Goal: Task Accomplishment & Management: Complete application form

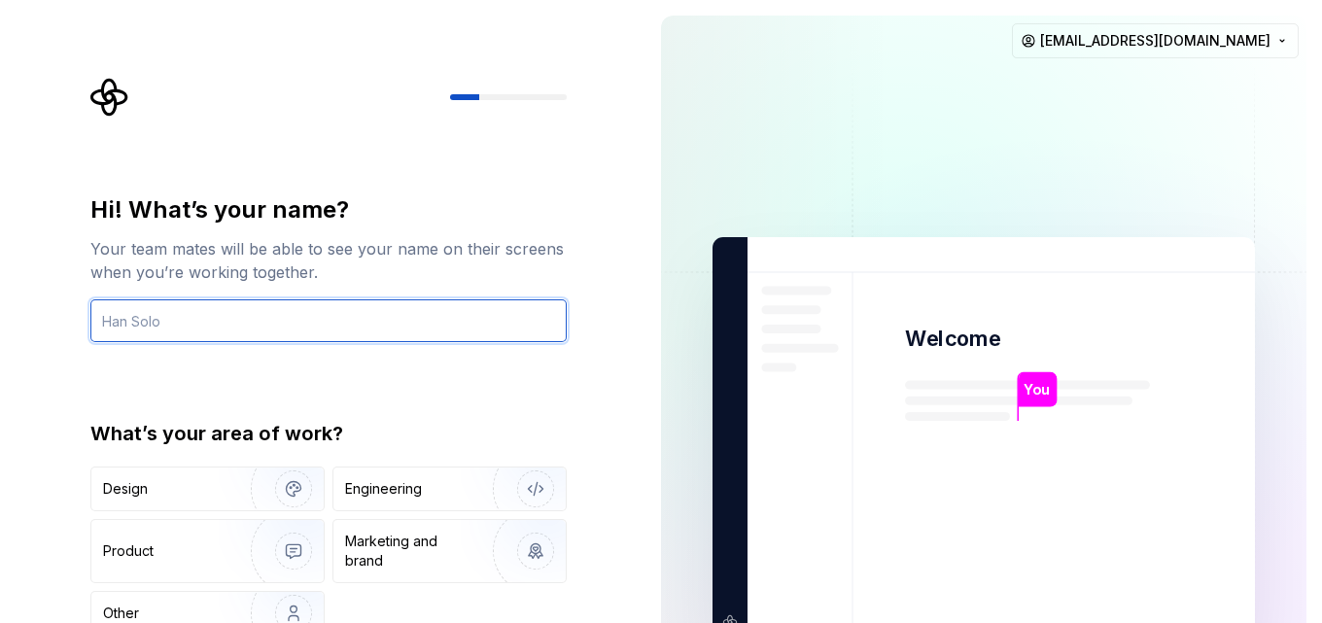
click at [325, 317] on input "text" at bounding box center [328, 321] width 476 height 43
type input "Mizu"
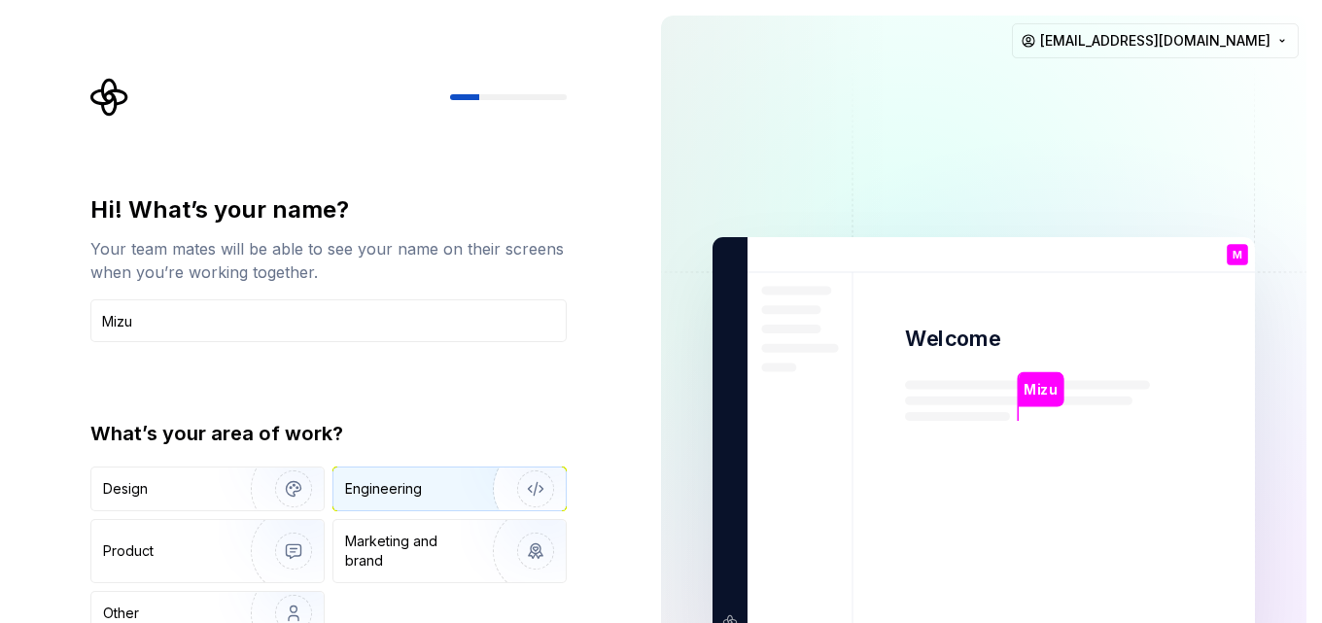
click at [418, 494] on div "Engineering" at bounding box center [383, 488] width 77 height 19
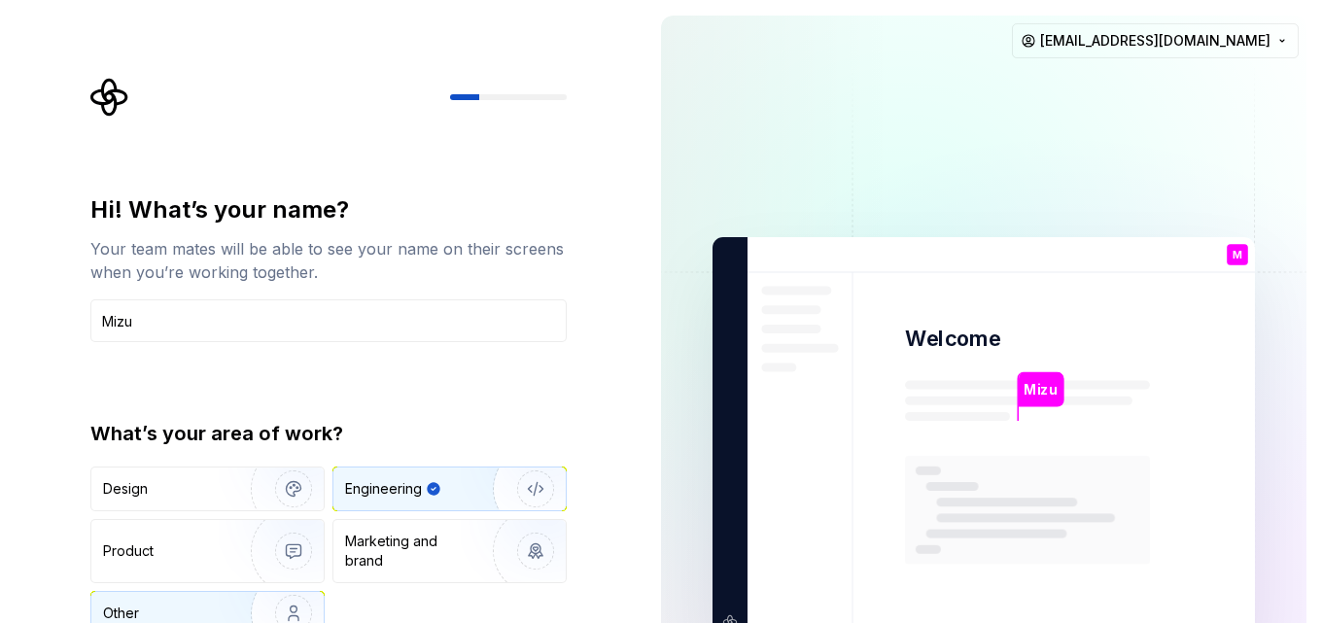
click at [243, 607] on img "button" at bounding box center [281, 613] width 124 height 130
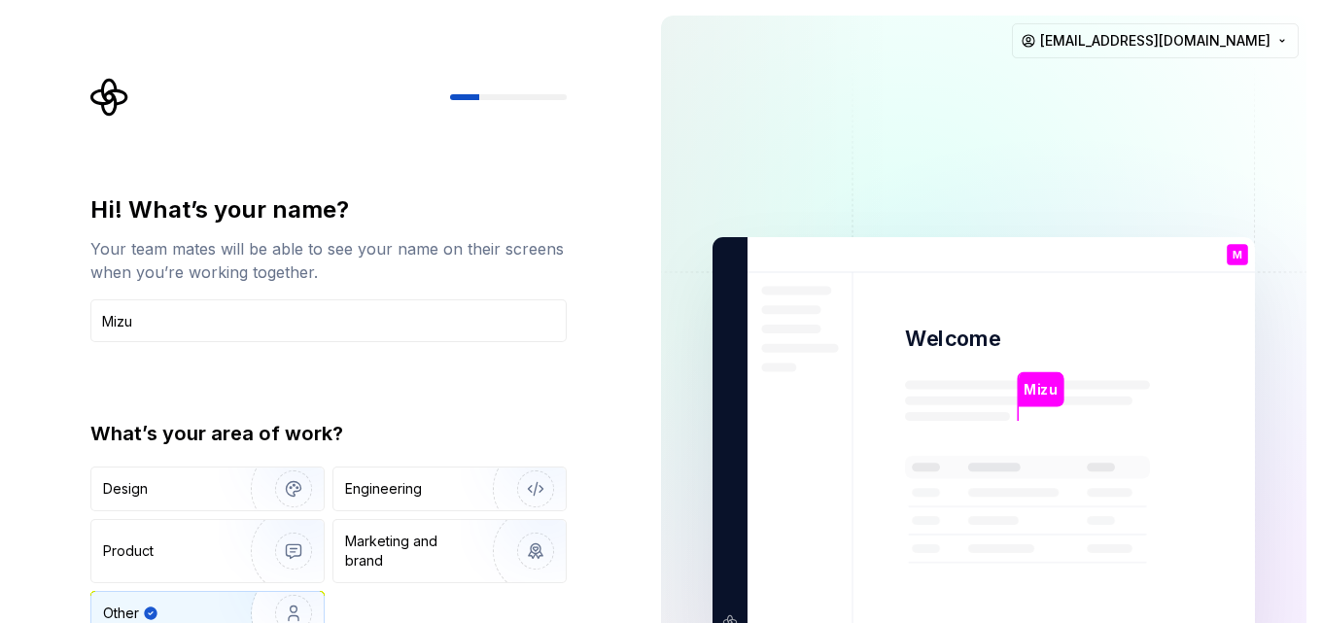
click at [445, 466] on div "What’s your area of work? Design Engineering Product Marketing and brand Other" at bounding box center [328, 528] width 476 height 216
click at [450, 478] on div "Engineering" at bounding box center [450, 489] width 232 height 43
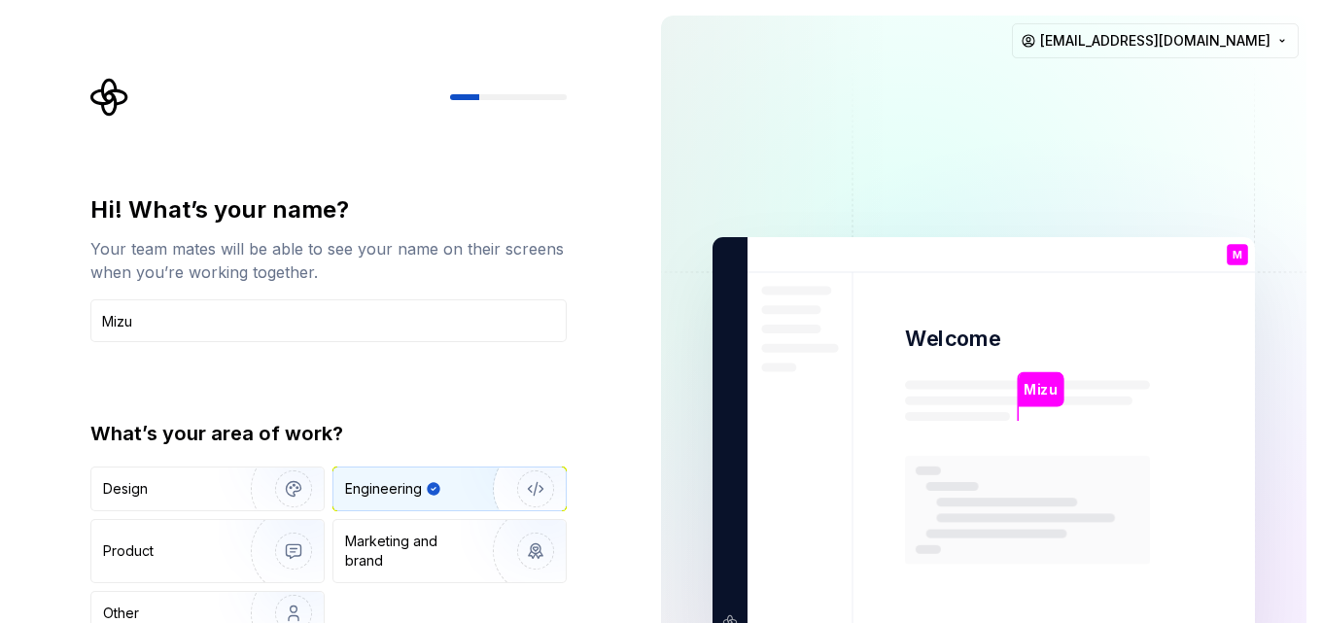
type button "Engineering"
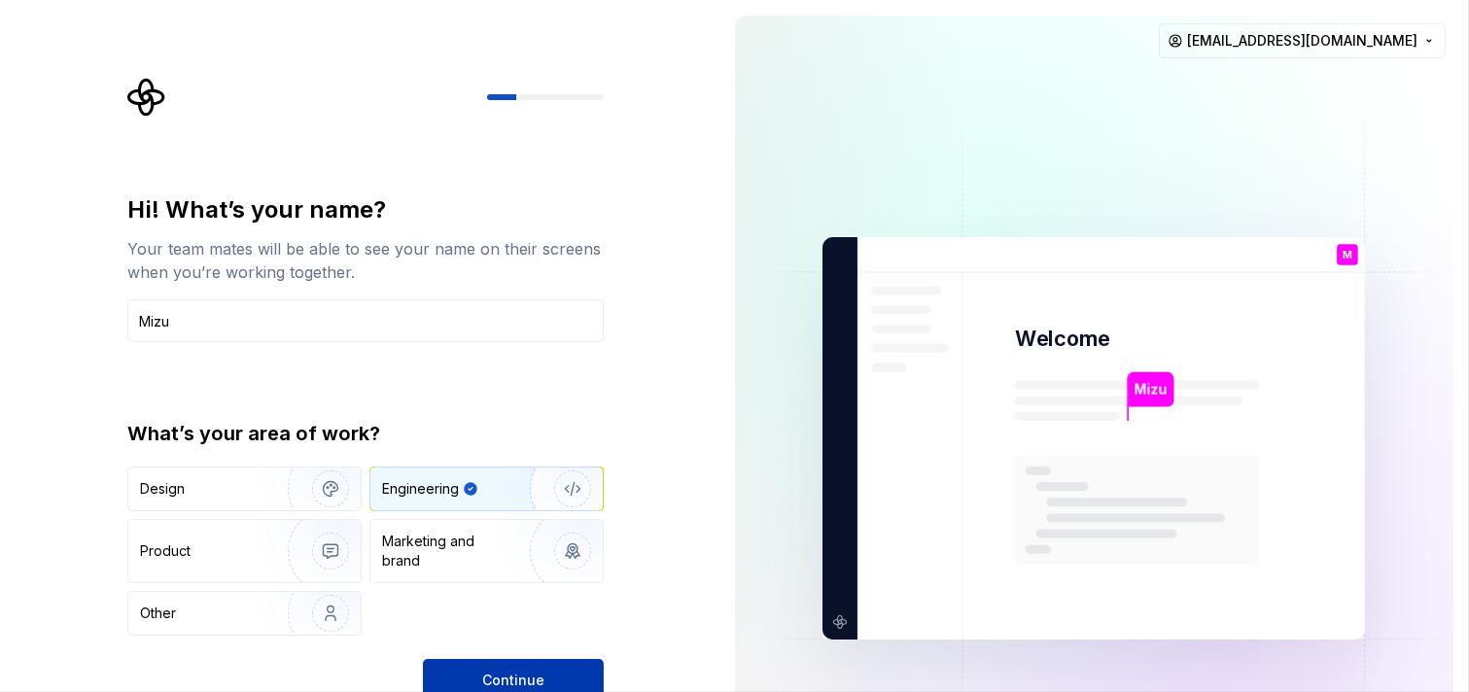
click at [484, 622] on button "Continue" at bounding box center [513, 680] width 181 height 43
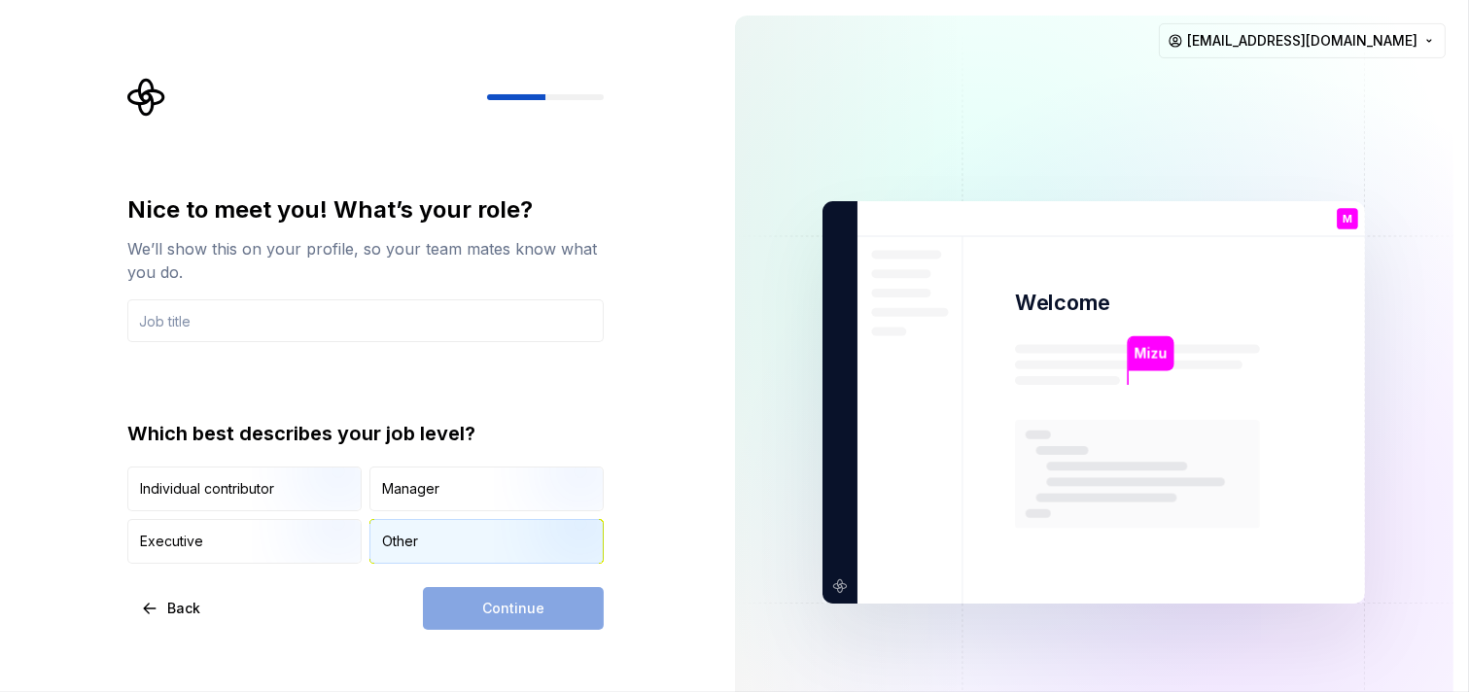
click at [419, 543] on div "Other" at bounding box center [486, 541] width 232 height 43
click at [334, 318] on input "text" at bounding box center [365, 321] width 476 height 43
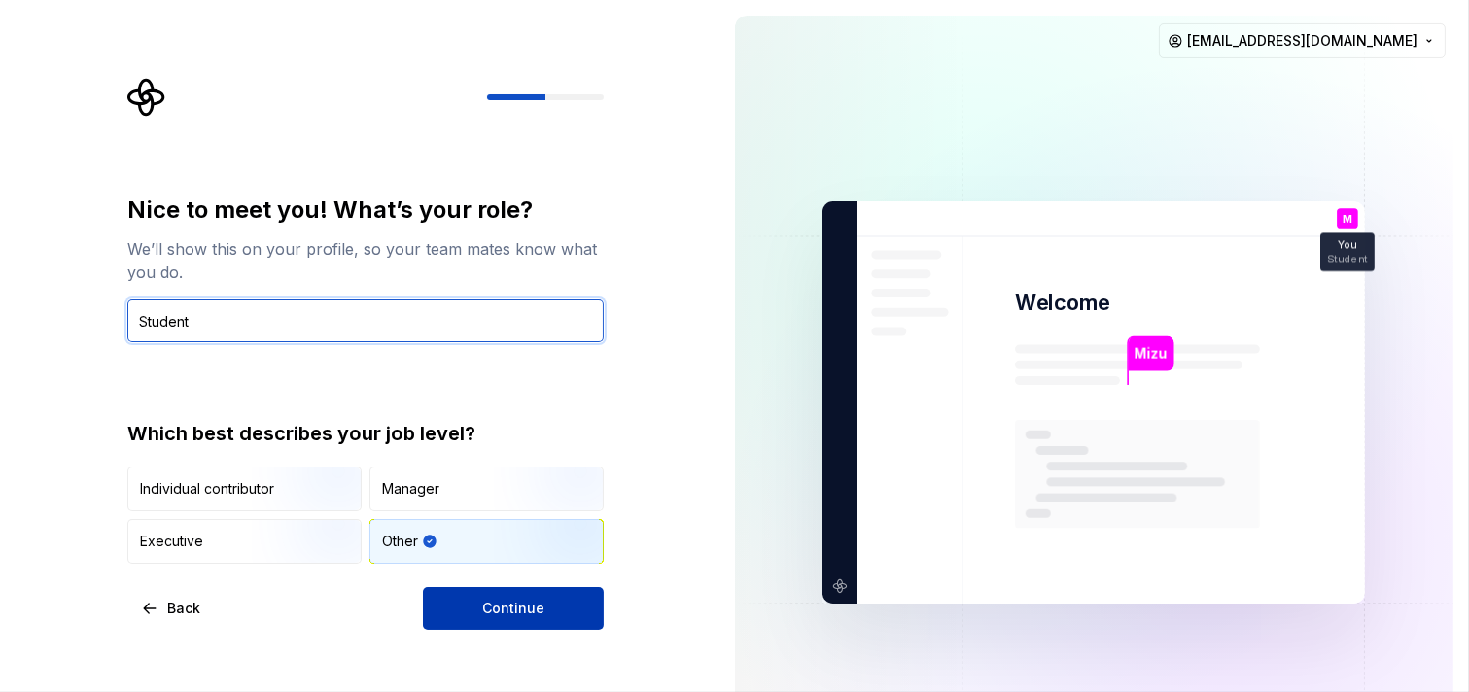
type input "Student"
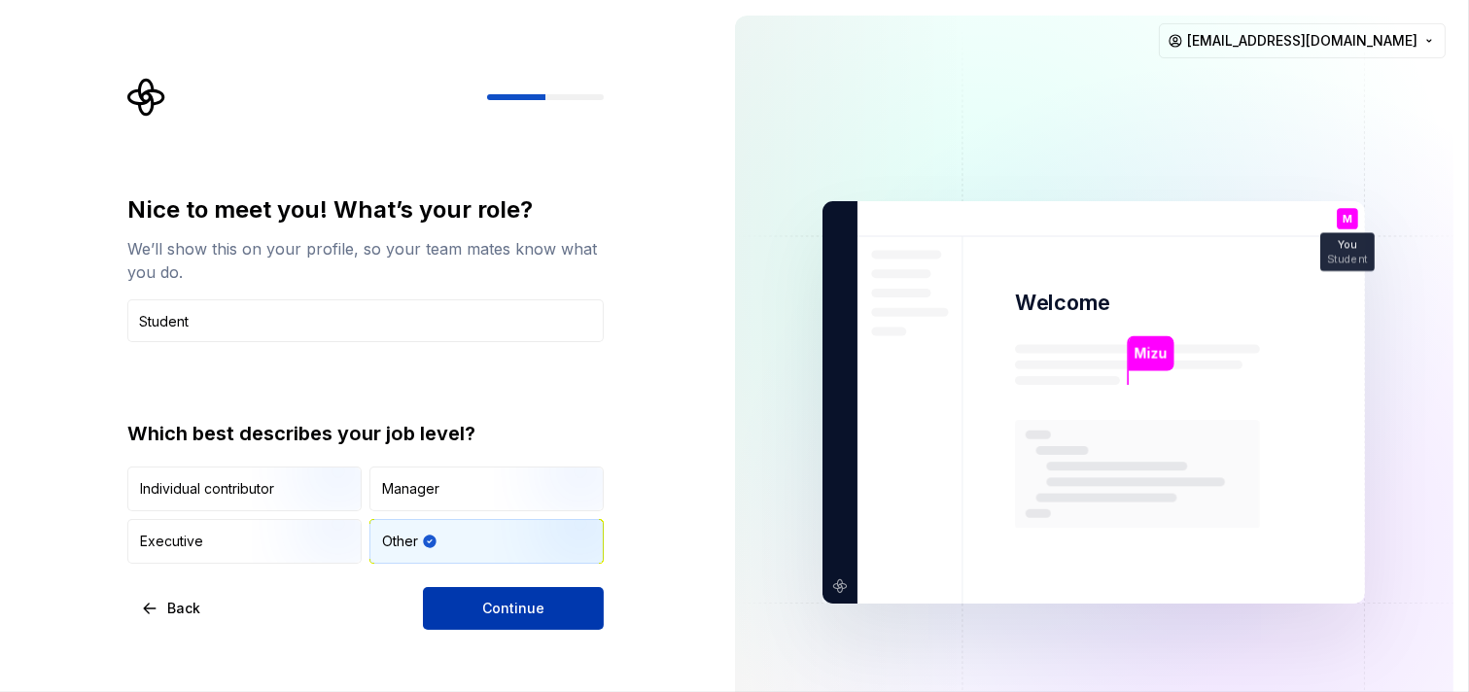
click at [499, 616] on span "Continue" at bounding box center [513, 608] width 62 height 19
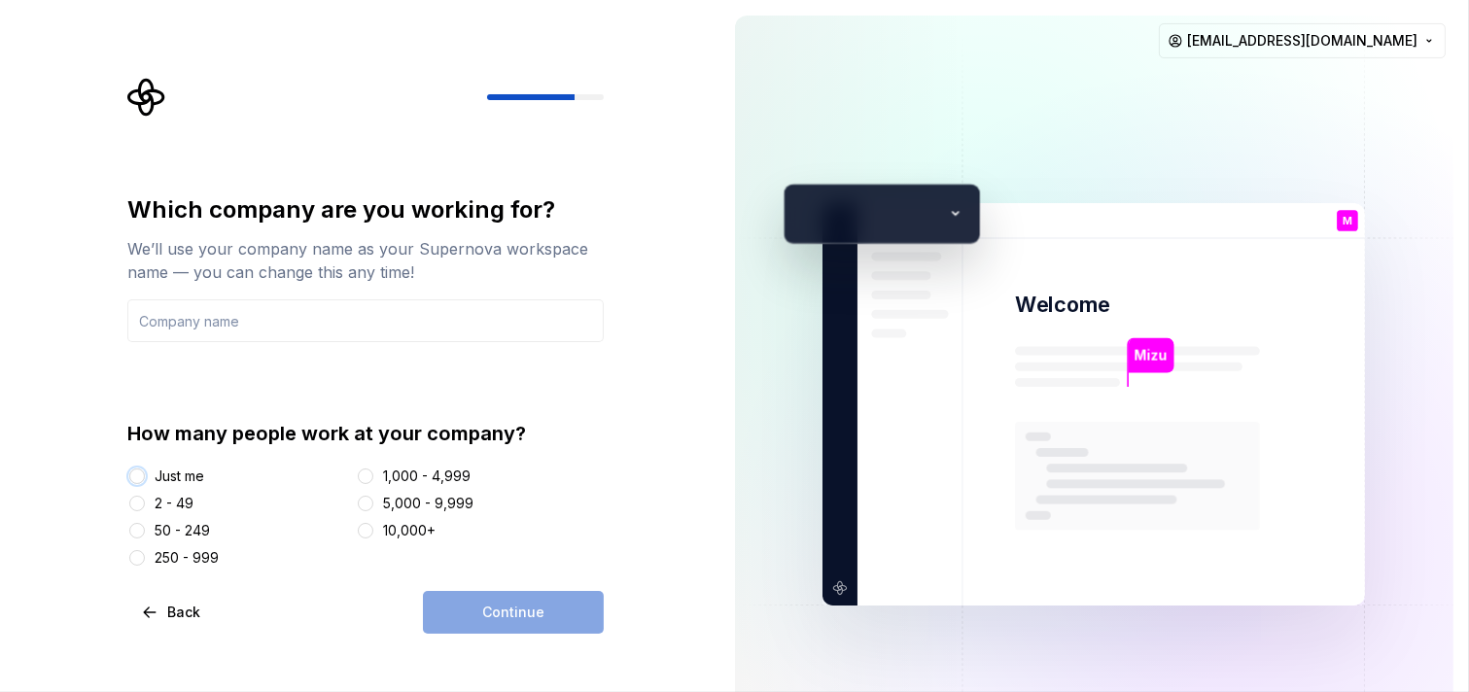
click at [136, 477] on button "Just me" at bounding box center [137, 477] width 16 height 16
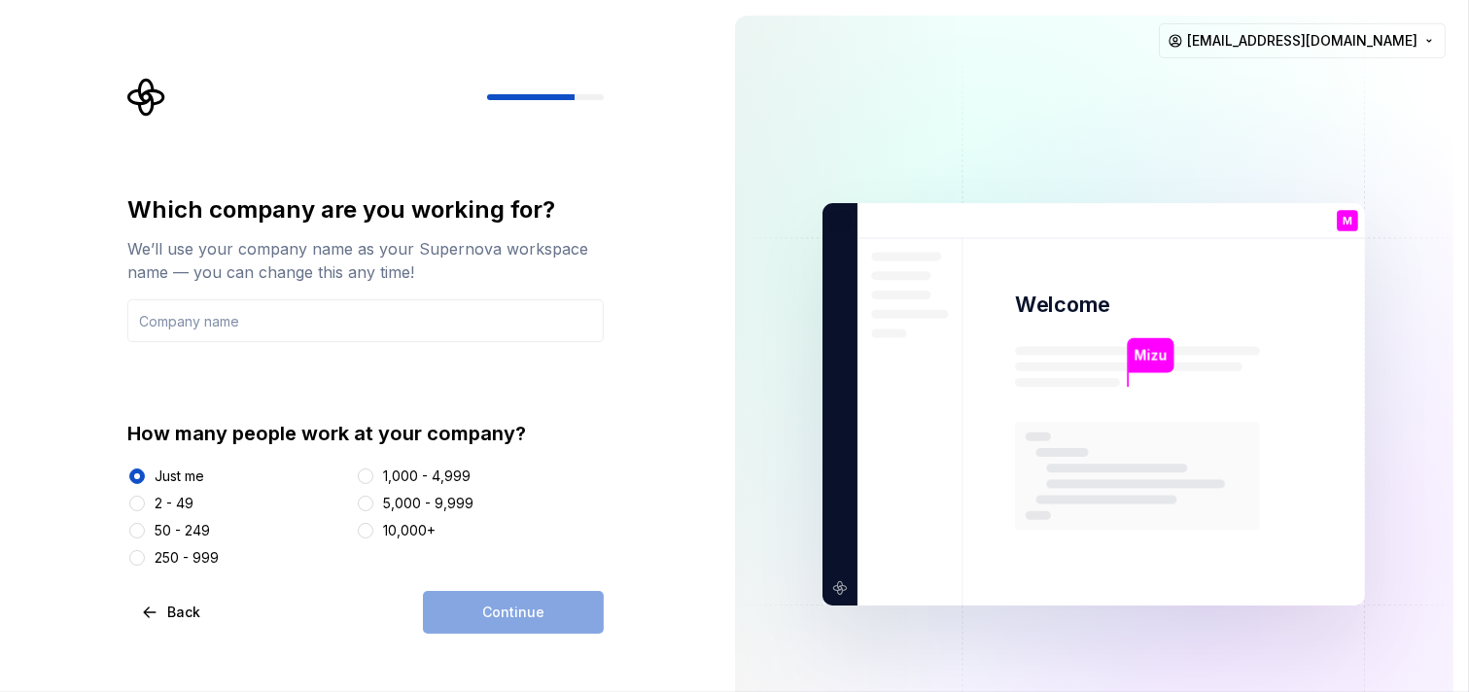
click at [536, 607] on div "Continue" at bounding box center [513, 612] width 181 height 43
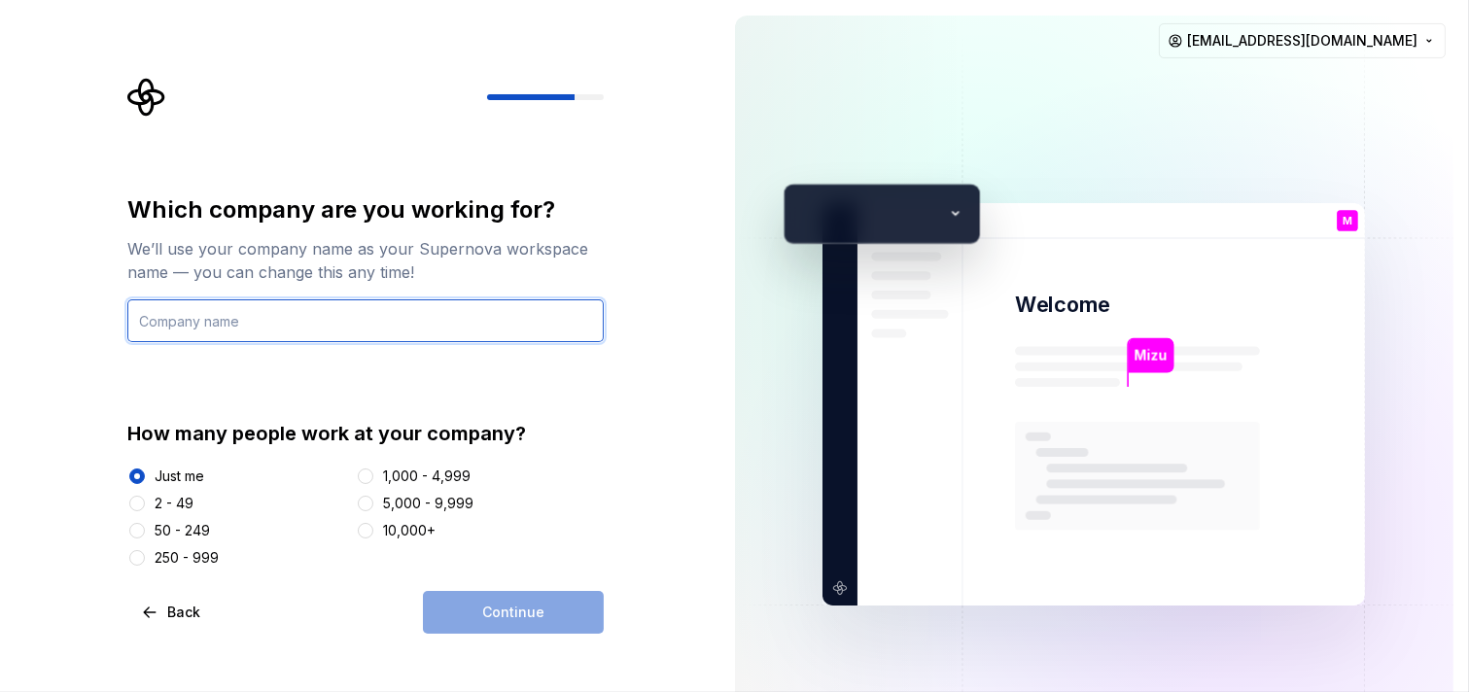
click at [493, 315] on input "text" at bounding box center [365, 321] width 476 height 43
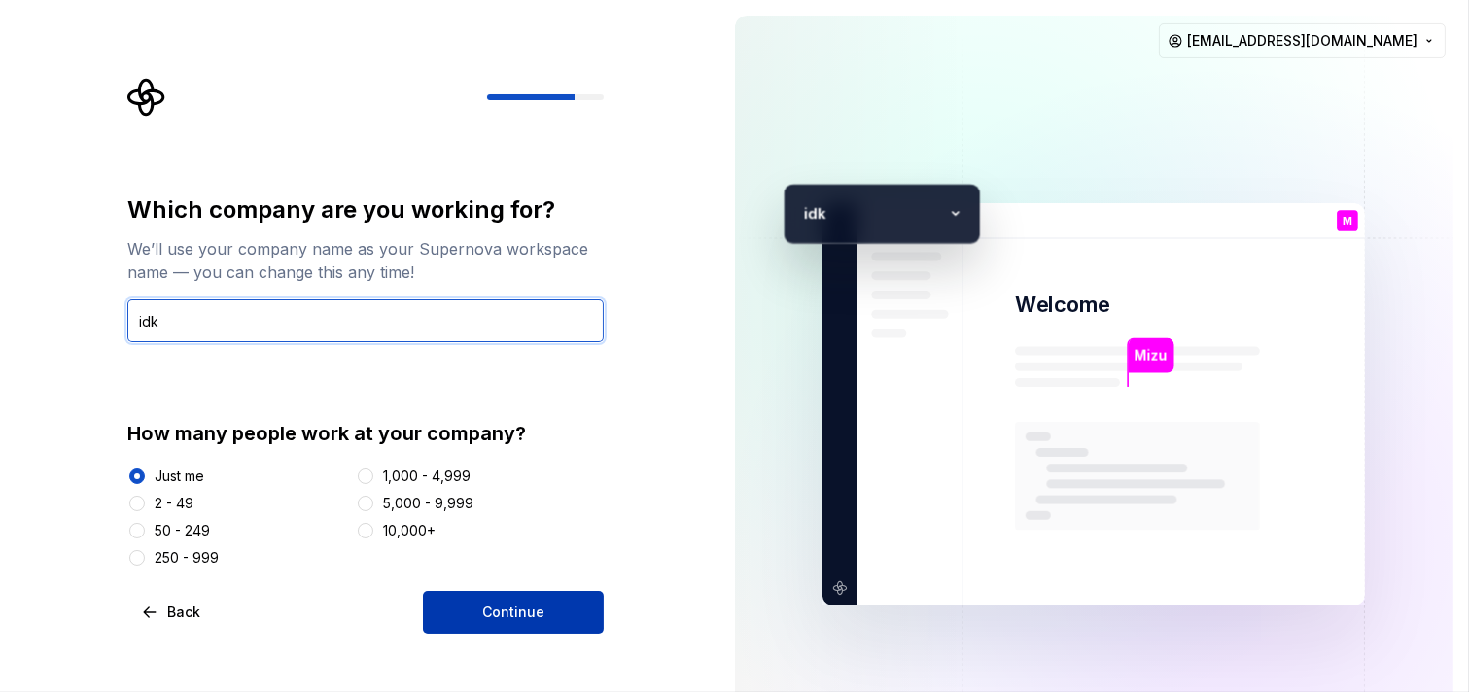
type input "idk"
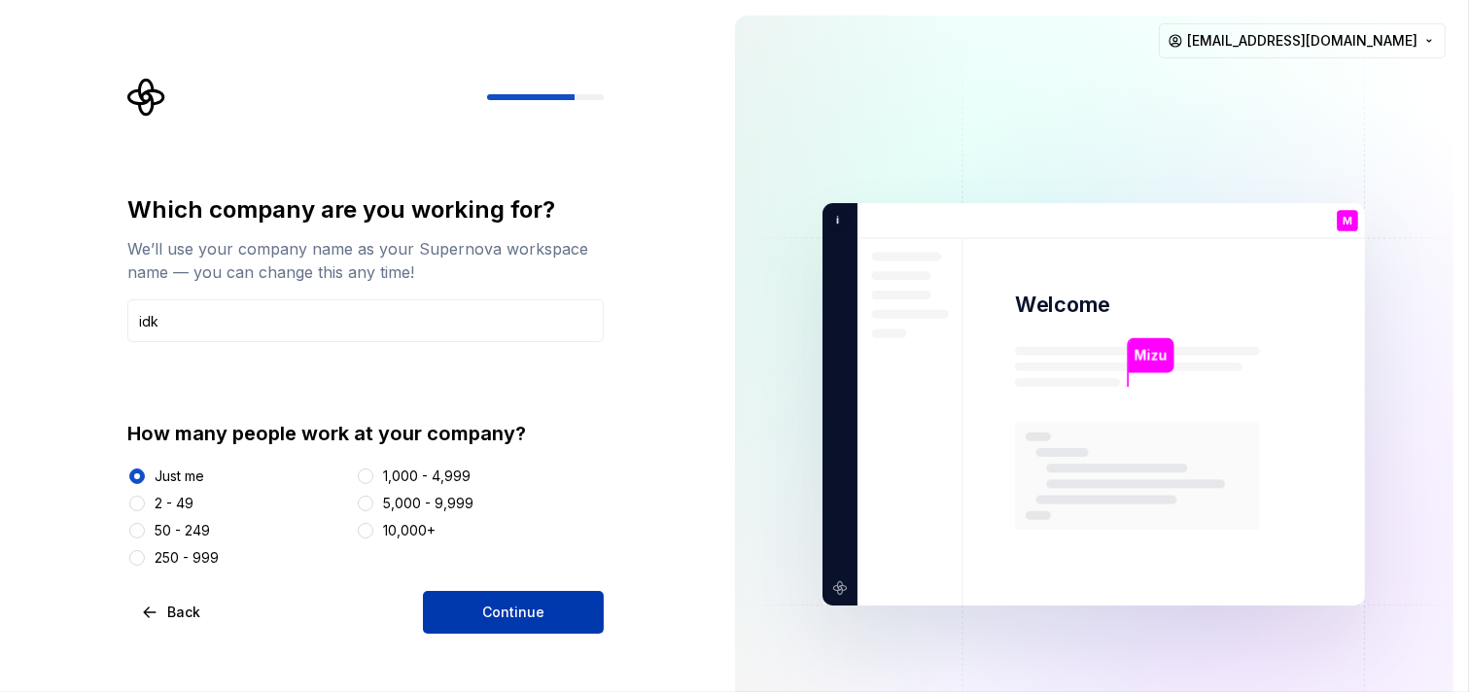
click at [533, 596] on button "Continue" at bounding box center [513, 612] width 181 height 43
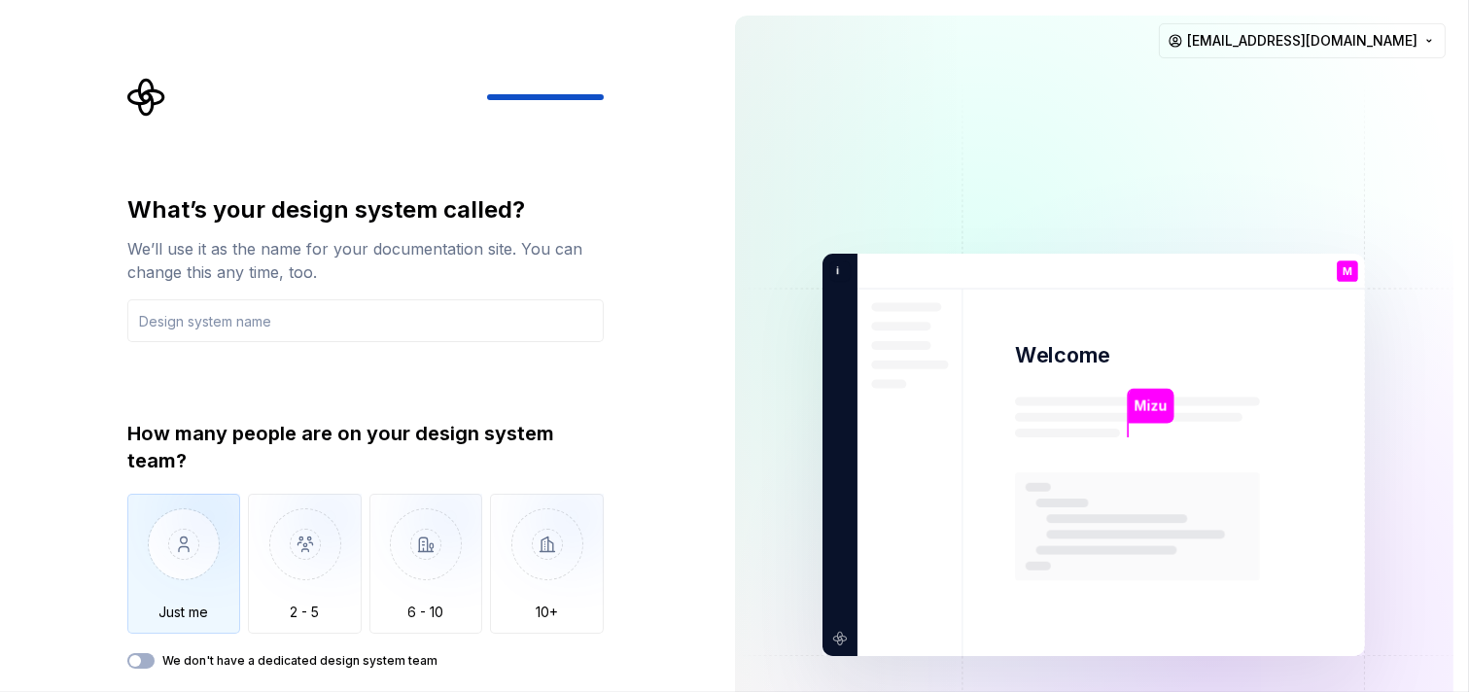
click at [170, 570] on img "button" at bounding box center [184, 559] width 114 height 130
click at [140, 622] on span "button" at bounding box center [135, 661] width 12 height 12
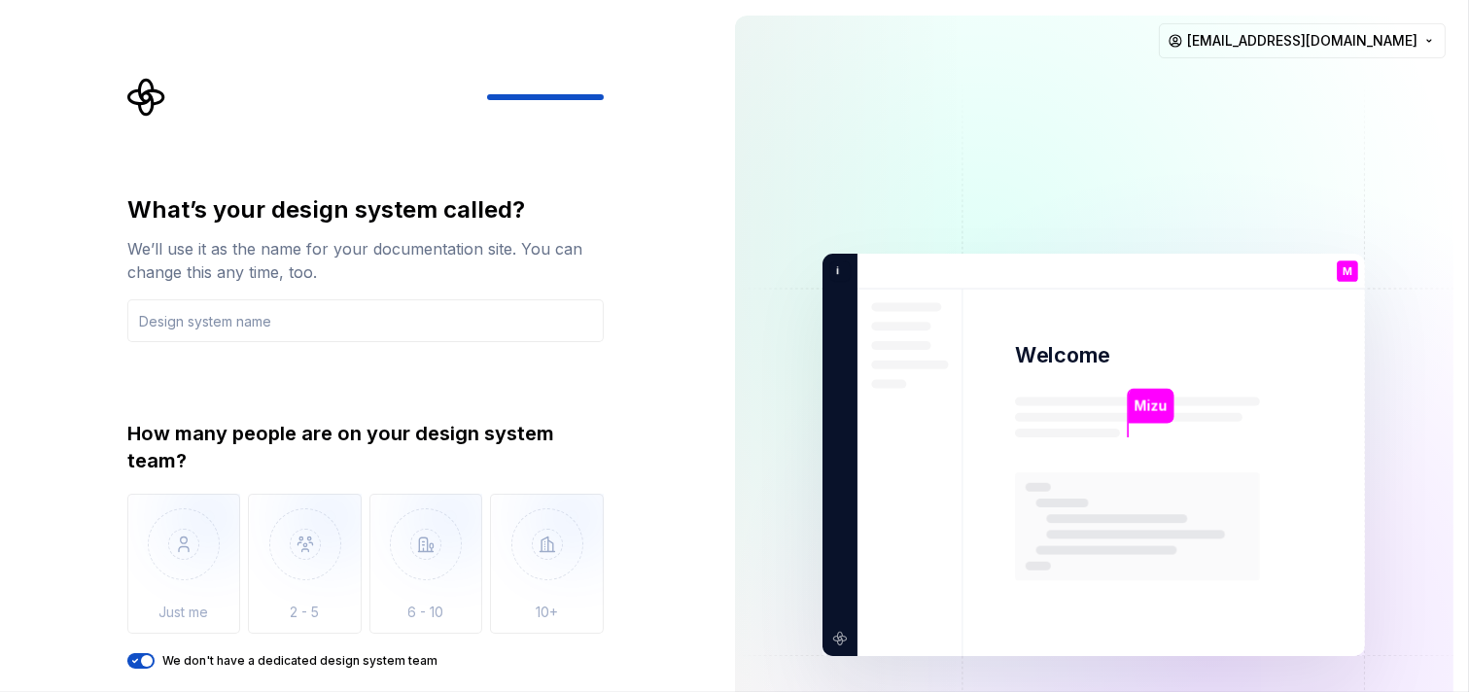
click at [148, 622] on span "button" at bounding box center [147, 661] width 12 height 12
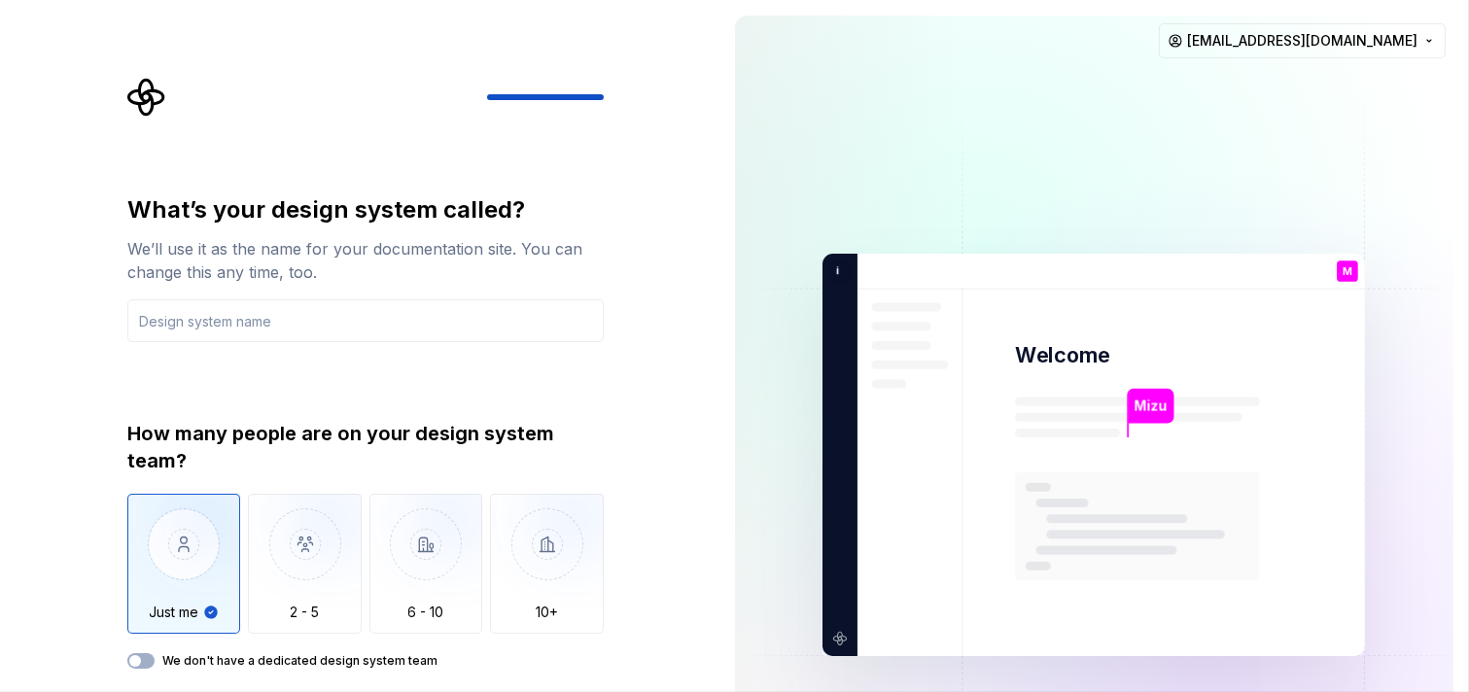
click at [195, 569] on img "button" at bounding box center [184, 559] width 114 height 130
type button "Only one person"
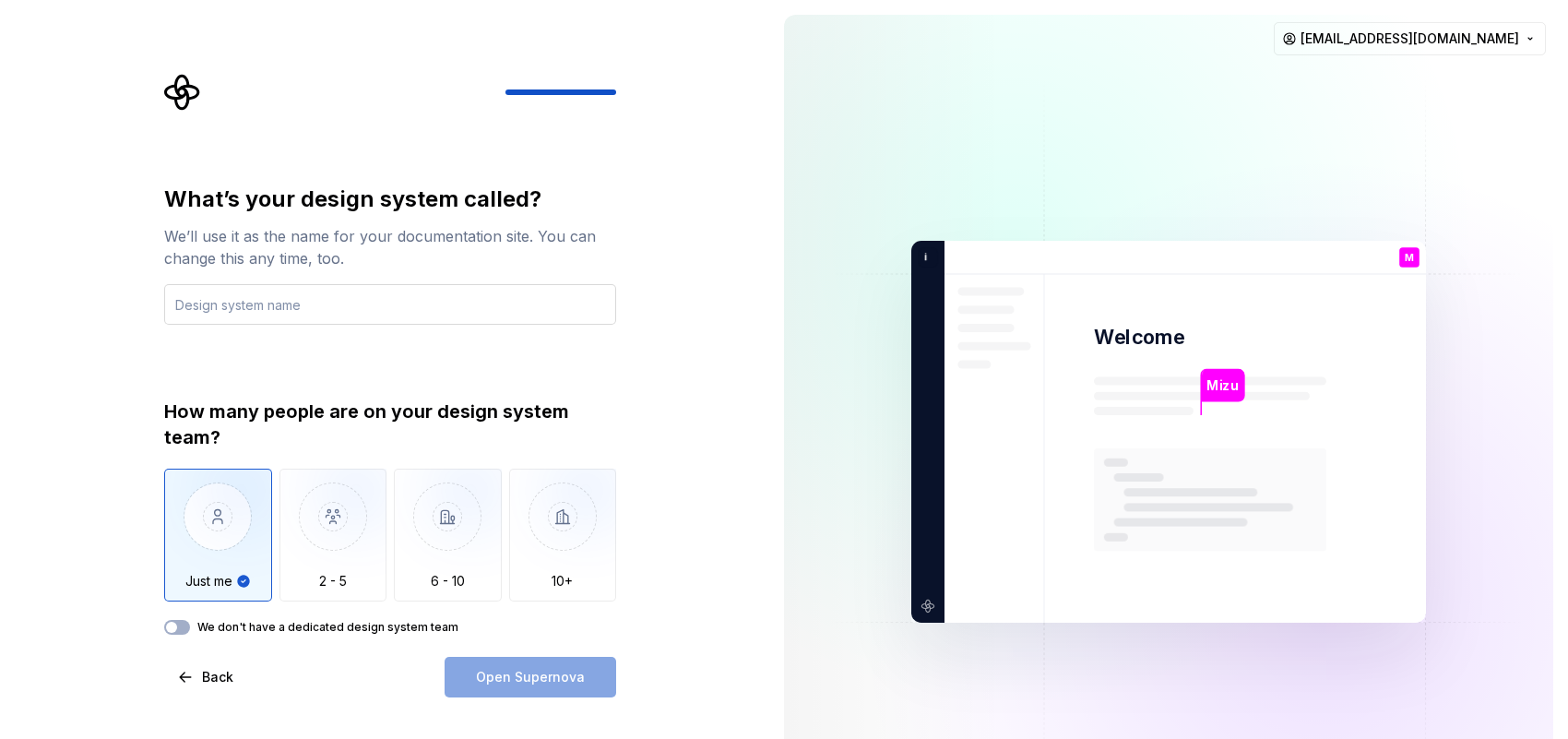
click at [344, 295] on input "text" at bounding box center [390, 305] width 452 height 41
type input "o"
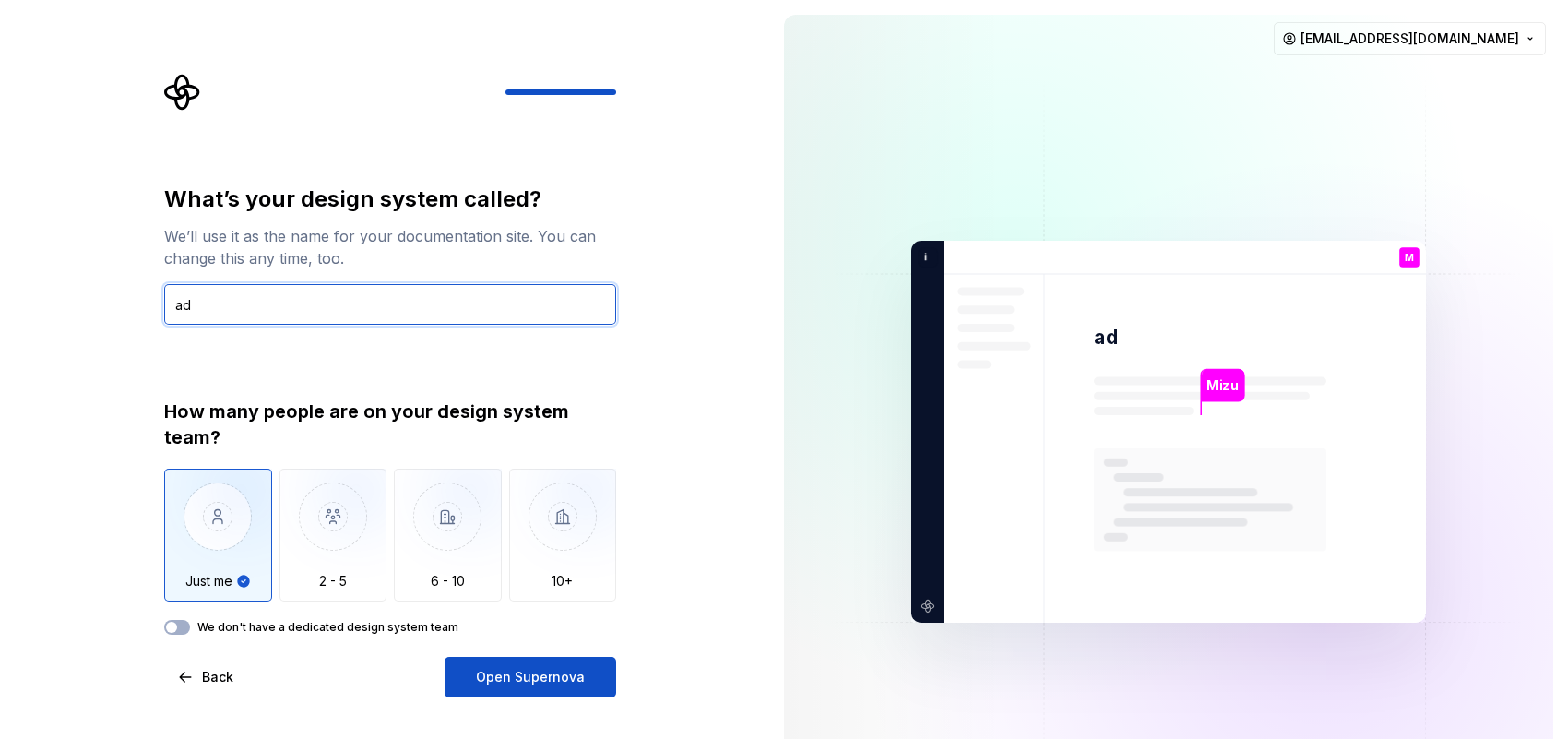
type input "a"
type input "Mizu"
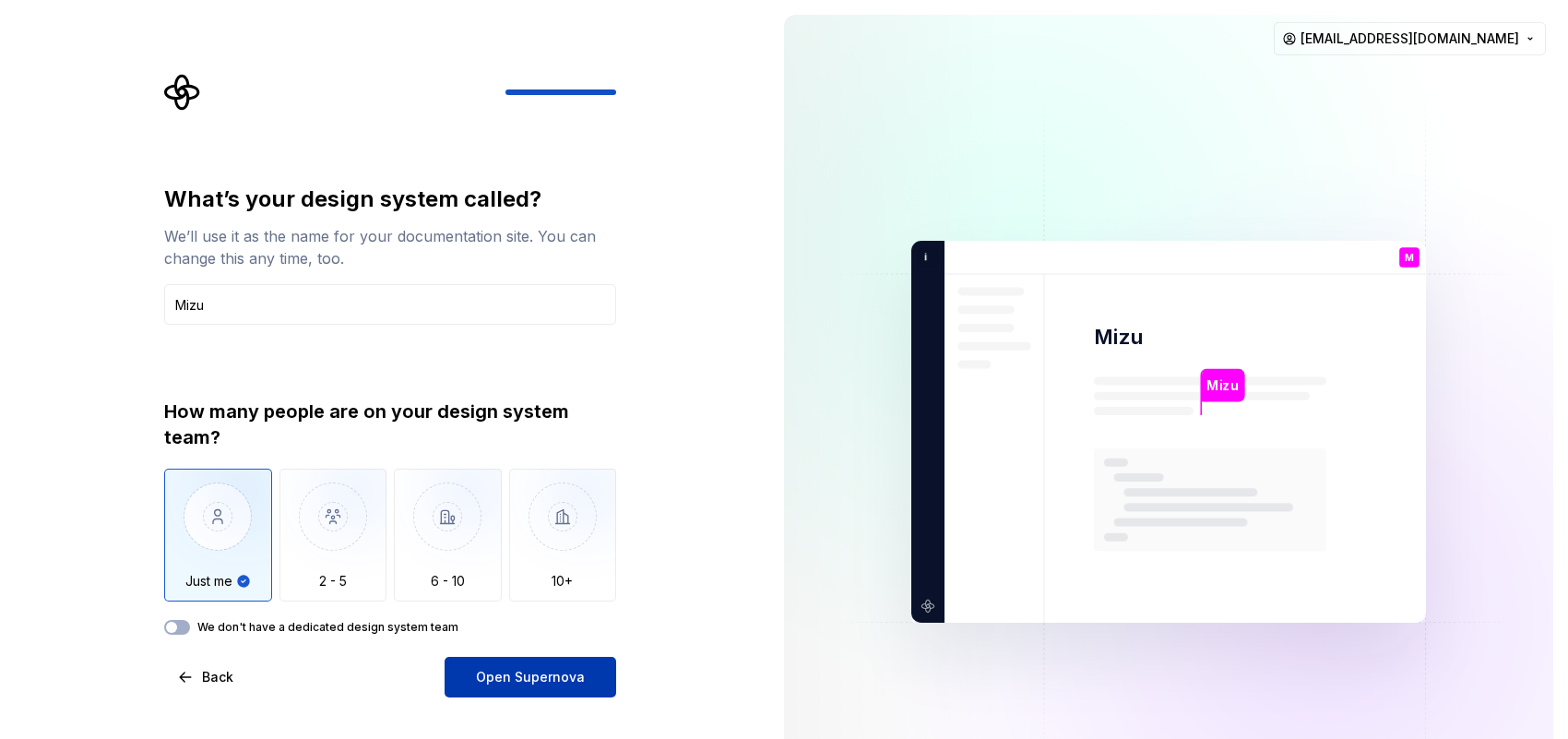
click at [555, 590] on span "Open Supernova" at bounding box center [530, 676] width 109 height 18
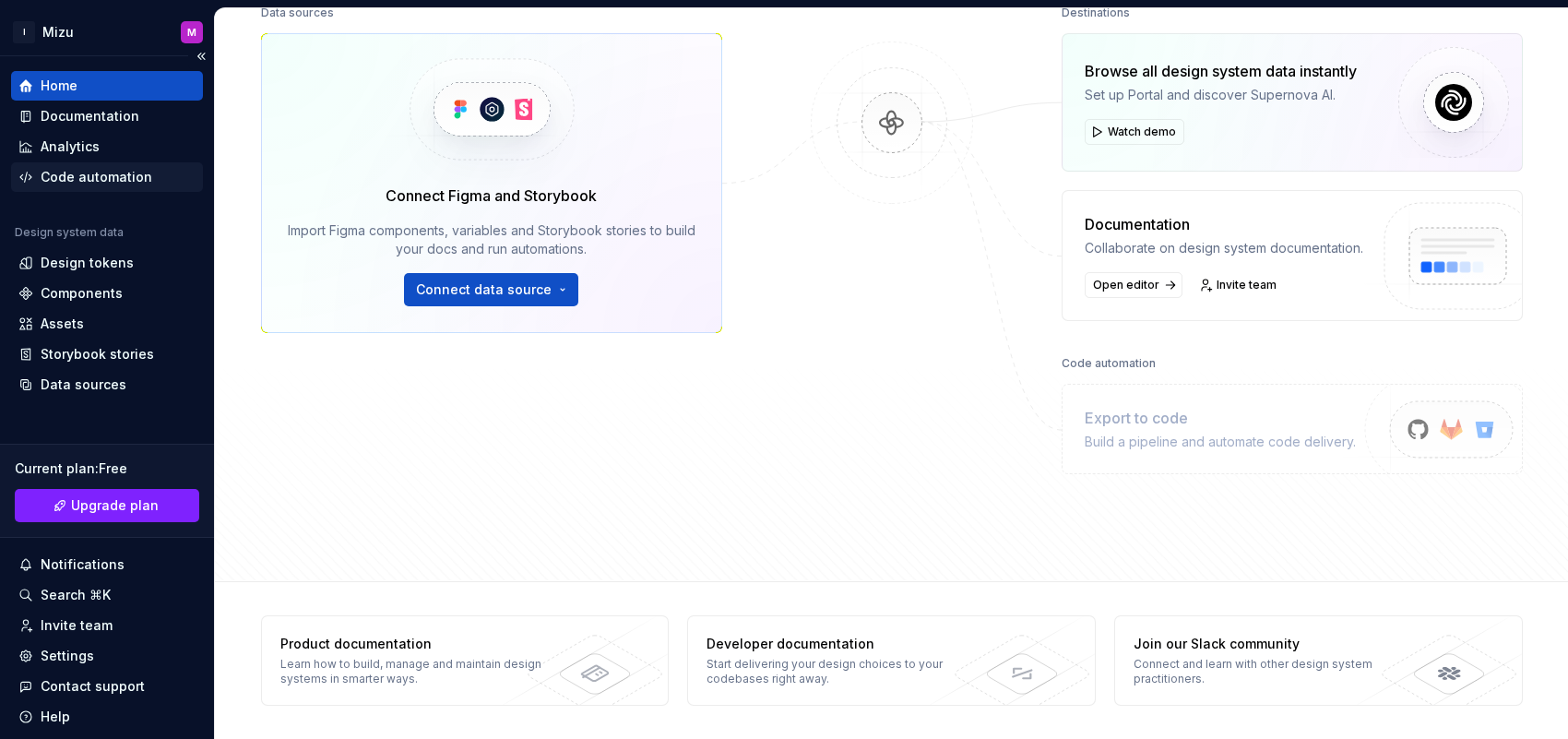
click at [116, 176] on div "Code automation" at bounding box center [97, 176] width 112 height 18
